Goal: Connect with others: Connect with other users

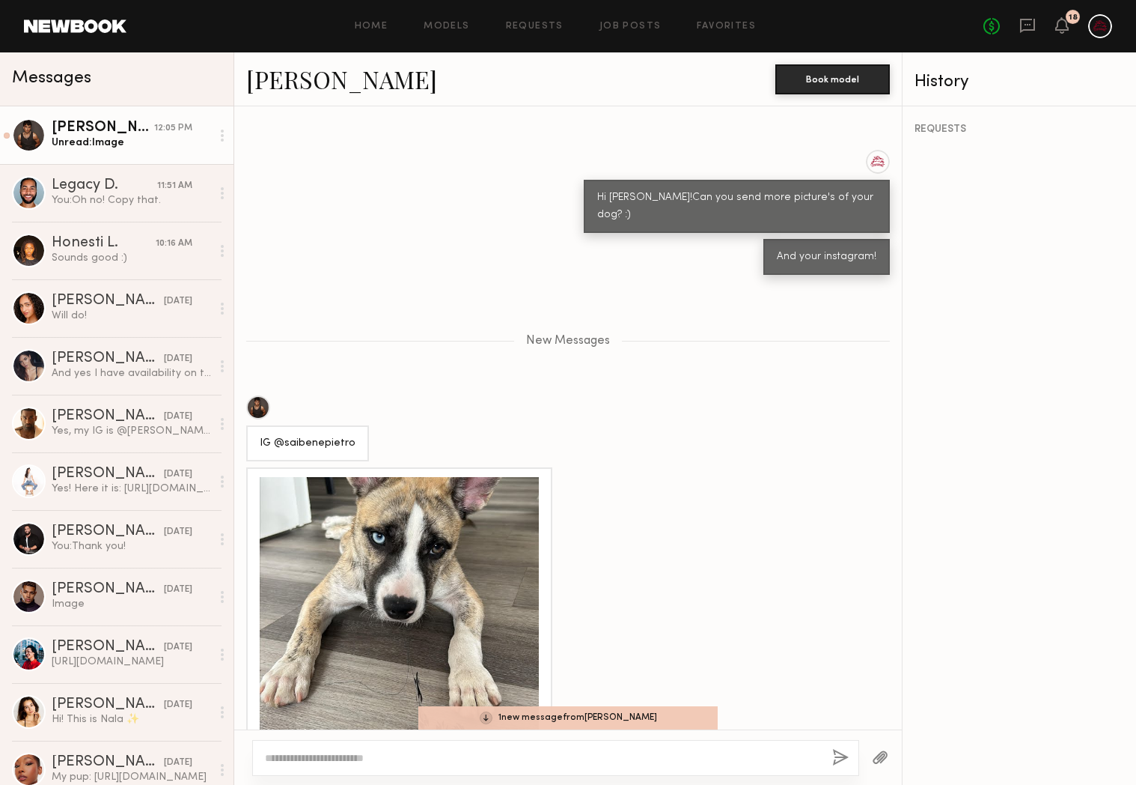
scroll to position [842, 0]
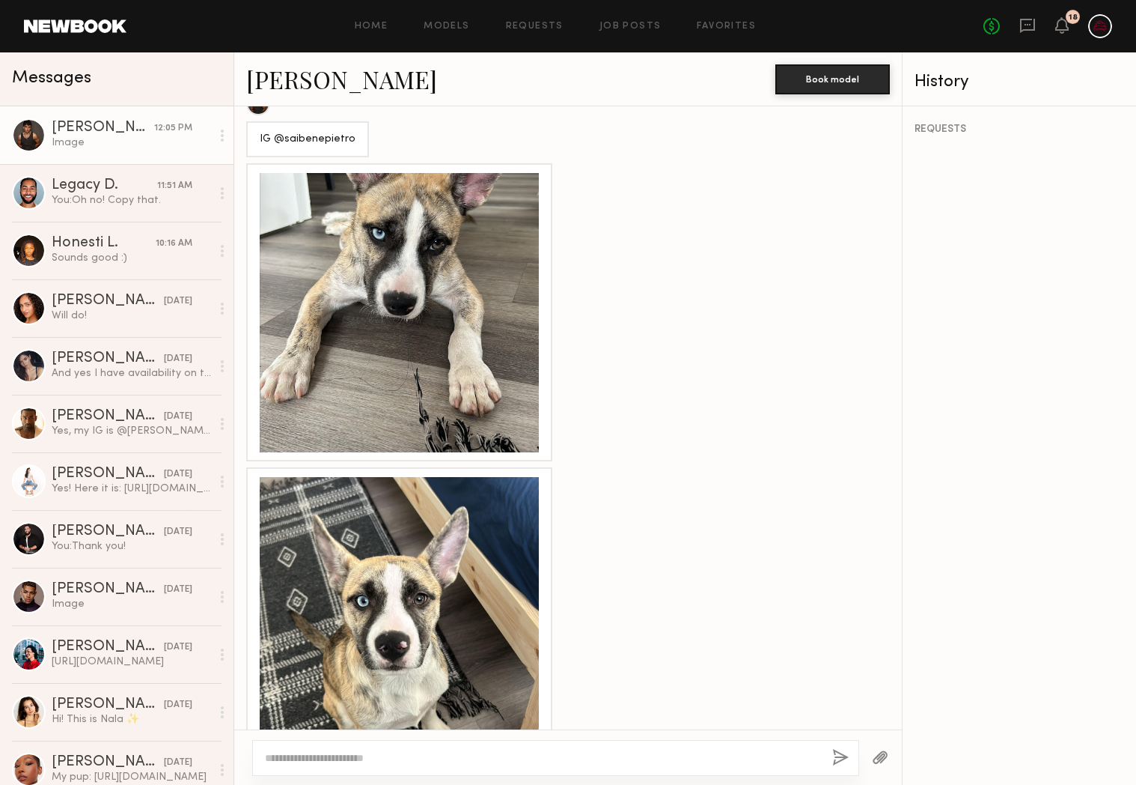
click at [404, 622] on div at bounding box center [399, 616] width 279 height 279
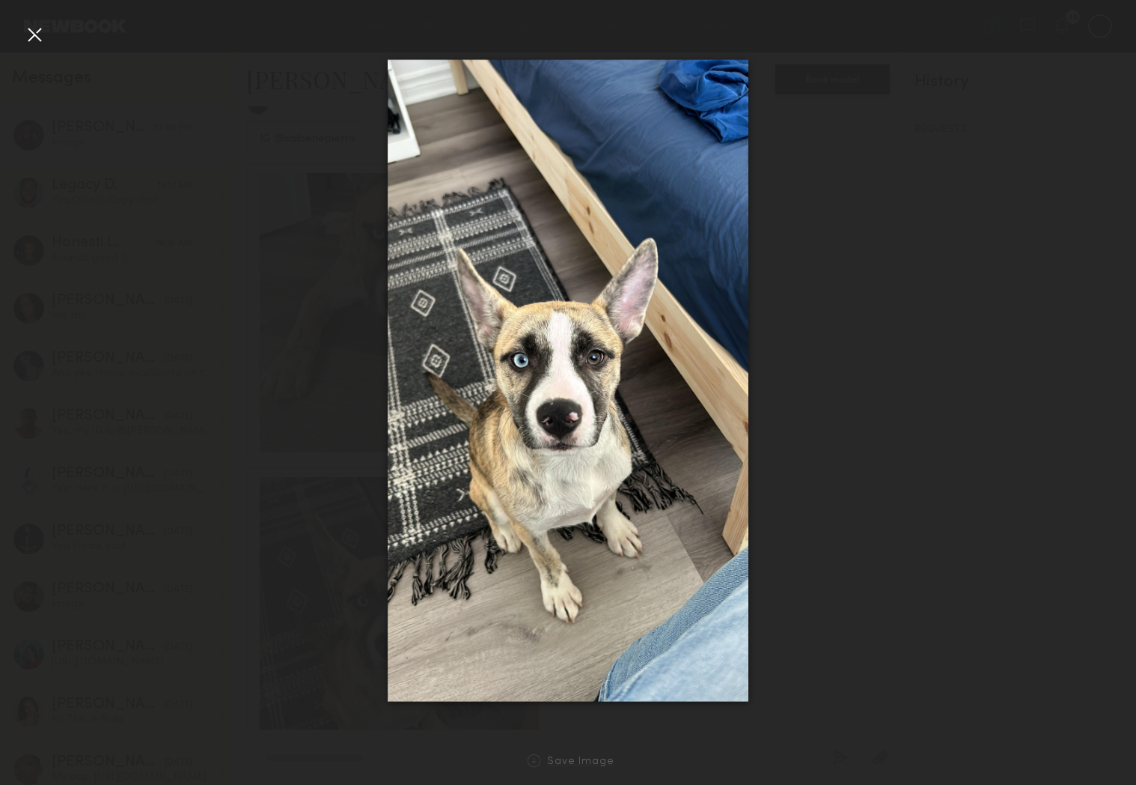
click at [586, 763] on div "Save Image" at bounding box center [580, 761] width 67 height 11
click at [100, 450] on div at bounding box center [568, 380] width 1136 height 713
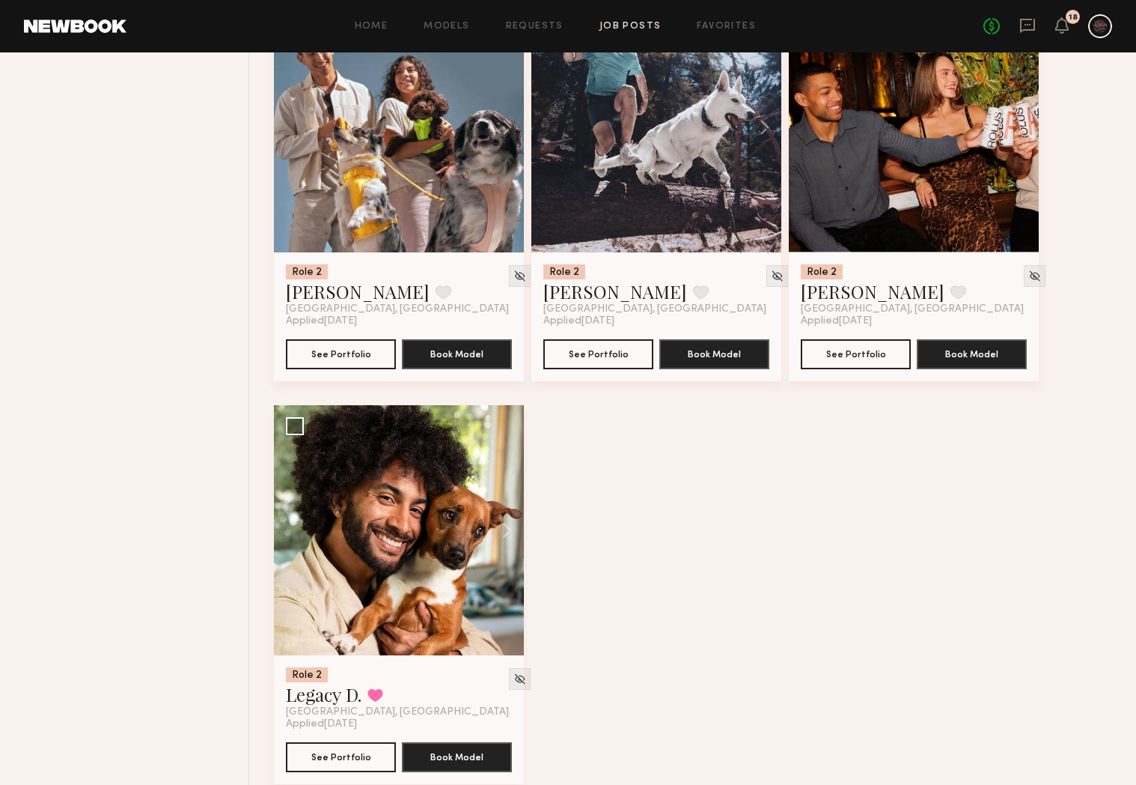
scroll to position [1502, 0]
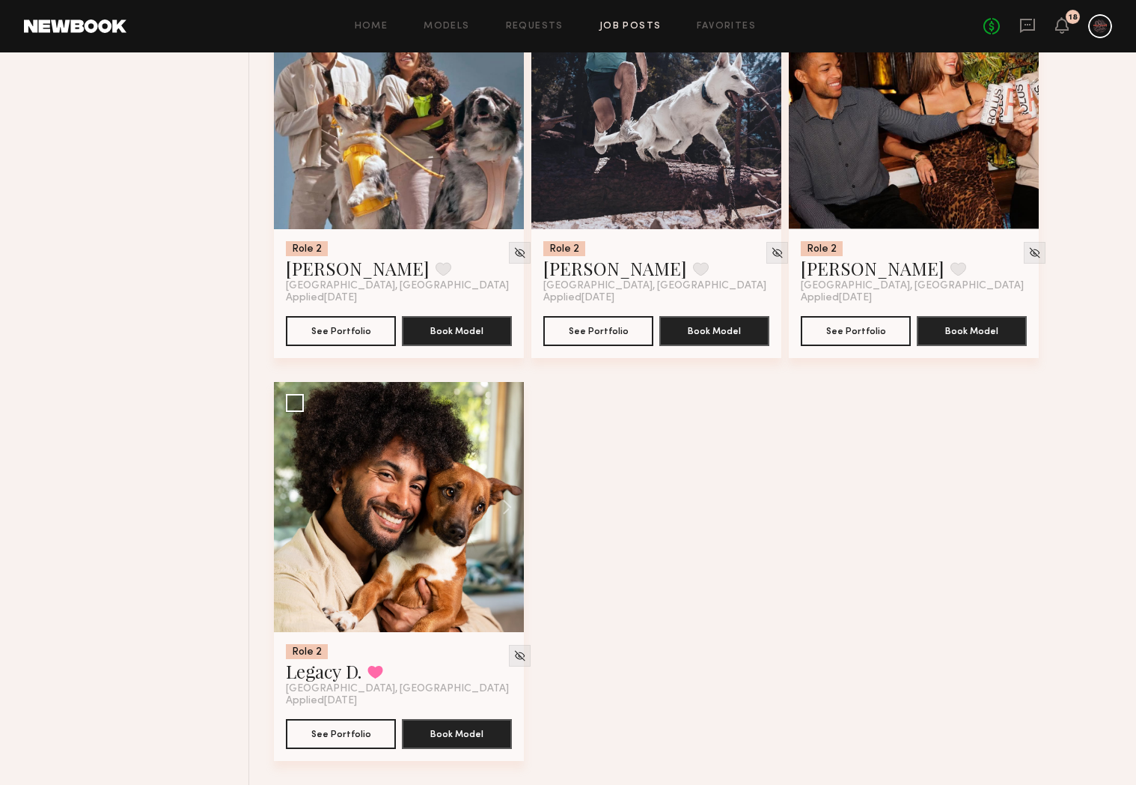
click at [906, 150] on div at bounding box center [914, 104] width 250 height 250
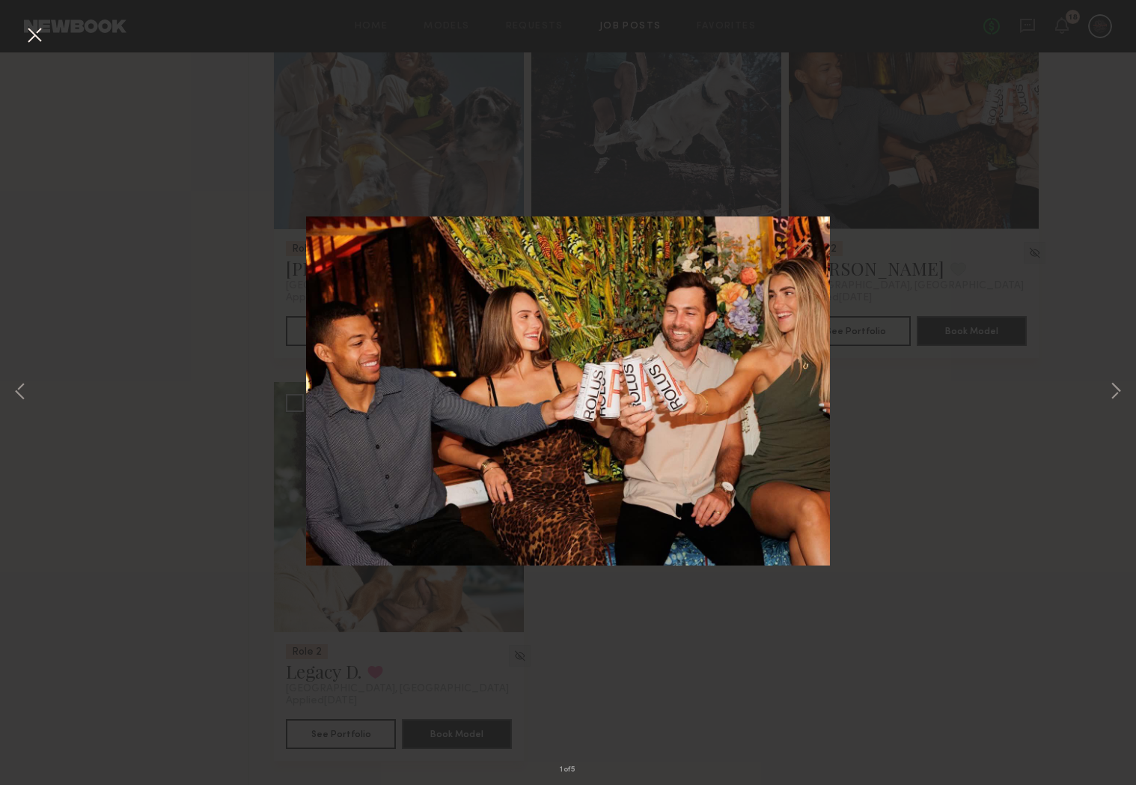
click at [594, 17] on div "1 of 5" at bounding box center [568, 392] width 1136 height 785
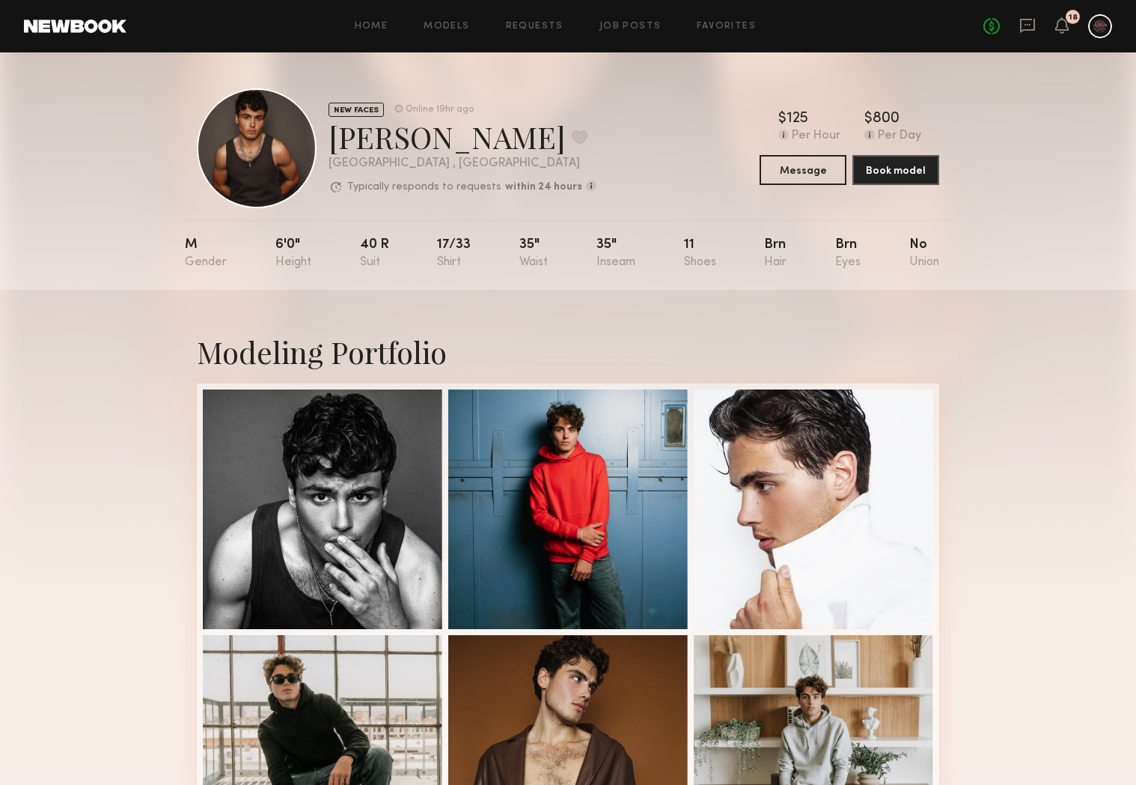
click at [1041, 31] on div "No fees up to $5,000 18" at bounding box center [1048, 26] width 129 height 24
click at [1037, 28] on div "No fees up to $5,000 18" at bounding box center [1048, 26] width 129 height 24
click at [1024, 26] on icon at bounding box center [1028, 25] width 16 height 16
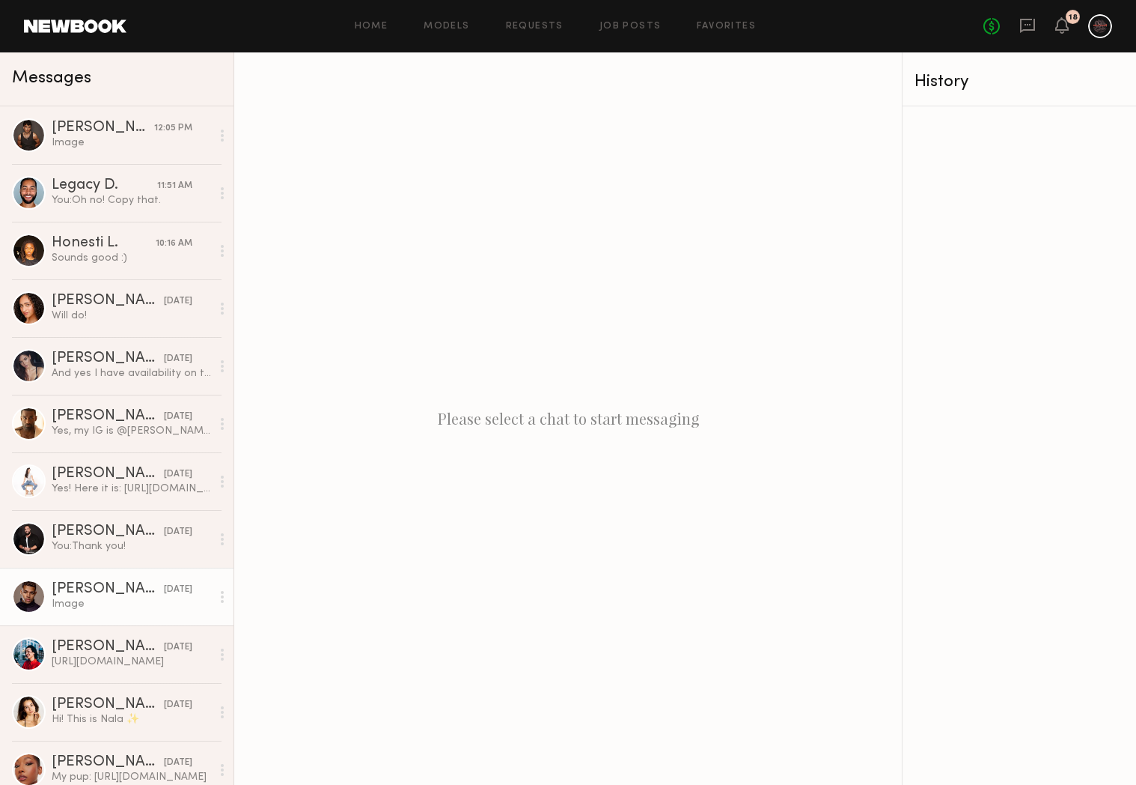
click at [85, 597] on div "Image" at bounding box center [131, 604] width 159 height 14
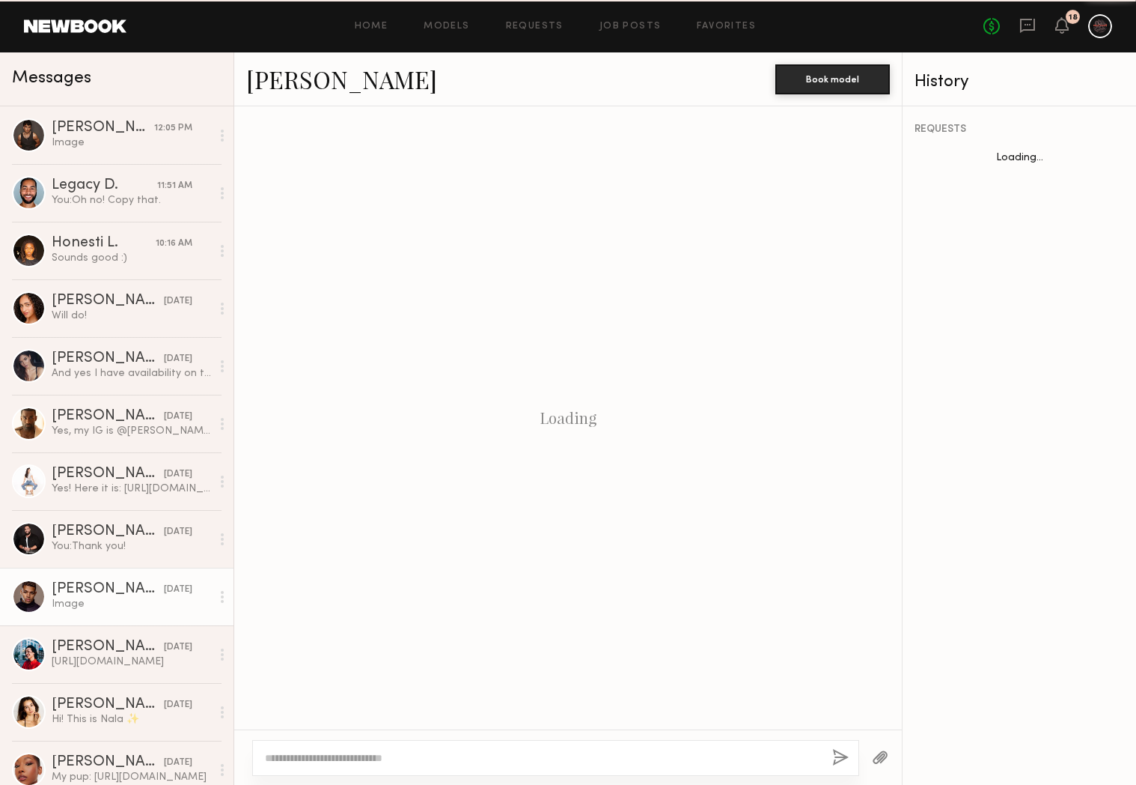
scroll to position [311, 0]
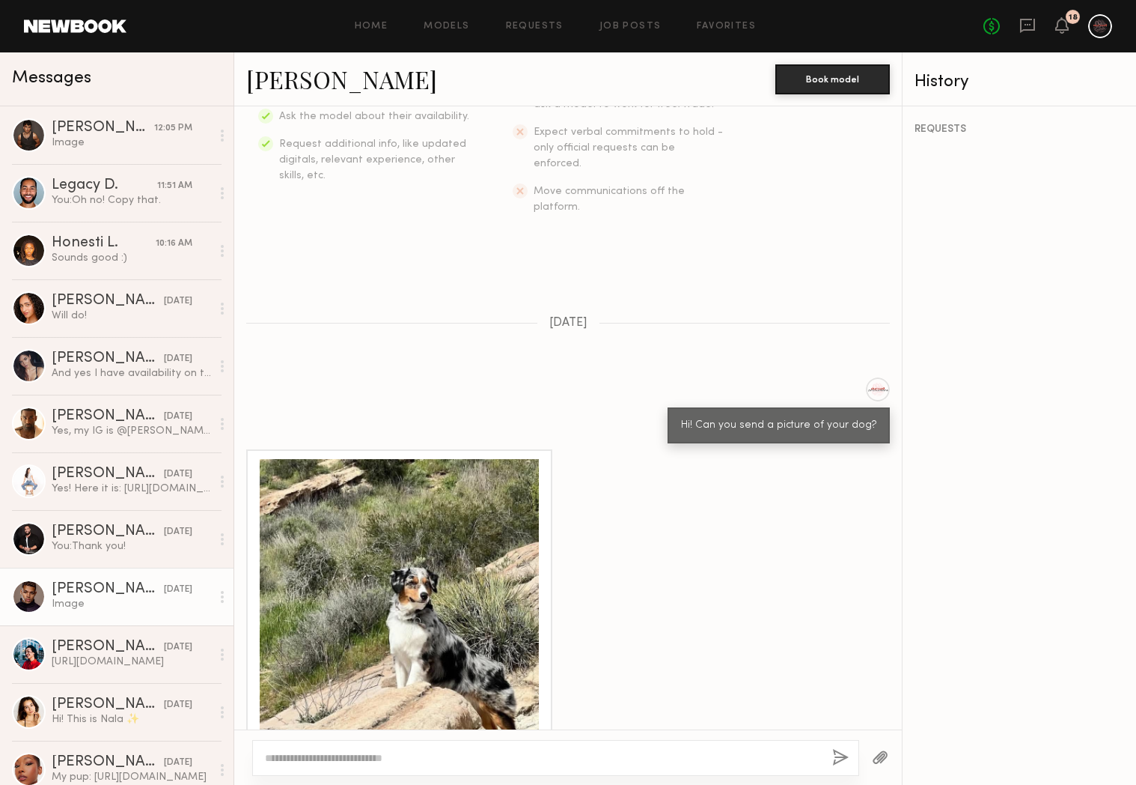
click at [416, 536] on div at bounding box center [399, 598] width 279 height 279
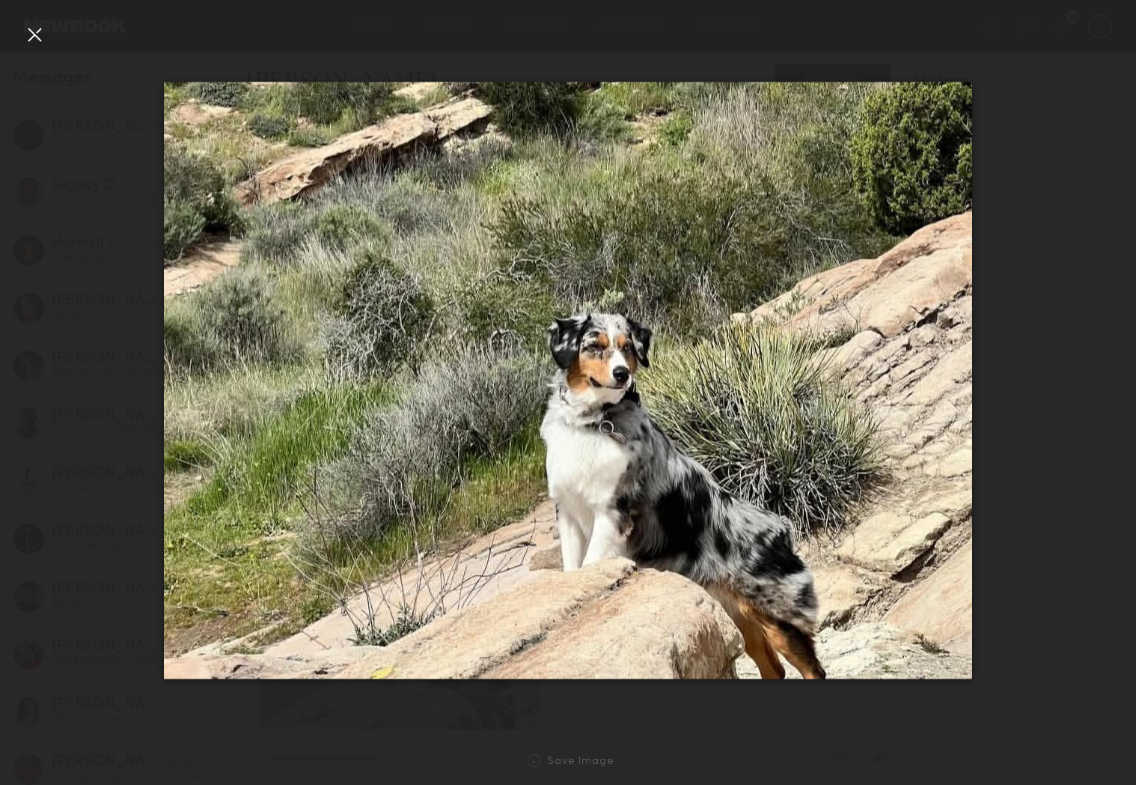
click at [42, 38] on div at bounding box center [34, 34] width 24 height 24
